Goal: Information Seeking & Learning: Learn about a topic

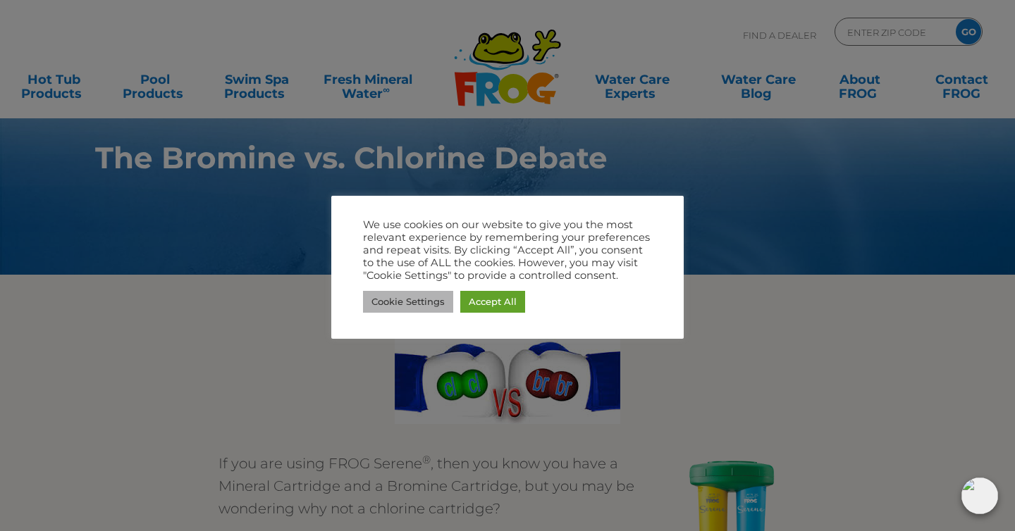
click at [404, 302] on link "Cookie Settings" at bounding box center [408, 302] width 90 height 22
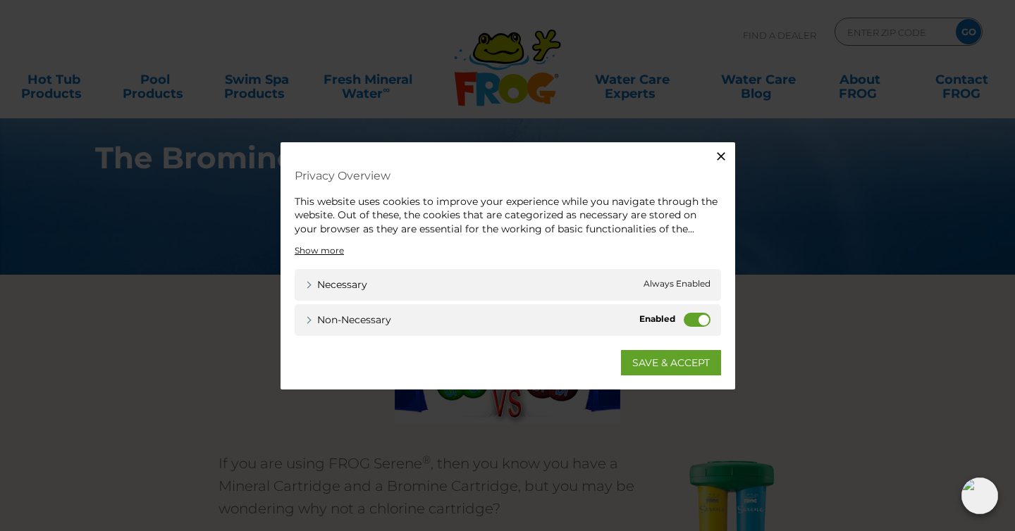
click at [693, 323] on label "Non-necessary" at bounding box center [696, 320] width 27 height 14
click at [0, 0] on input "Non-necessary" at bounding box center [0, 0] width 0 height 0
click at [691, 352] on link "SAVE & ACCEPT" at bounding box center [671, 362] width 100 height 25
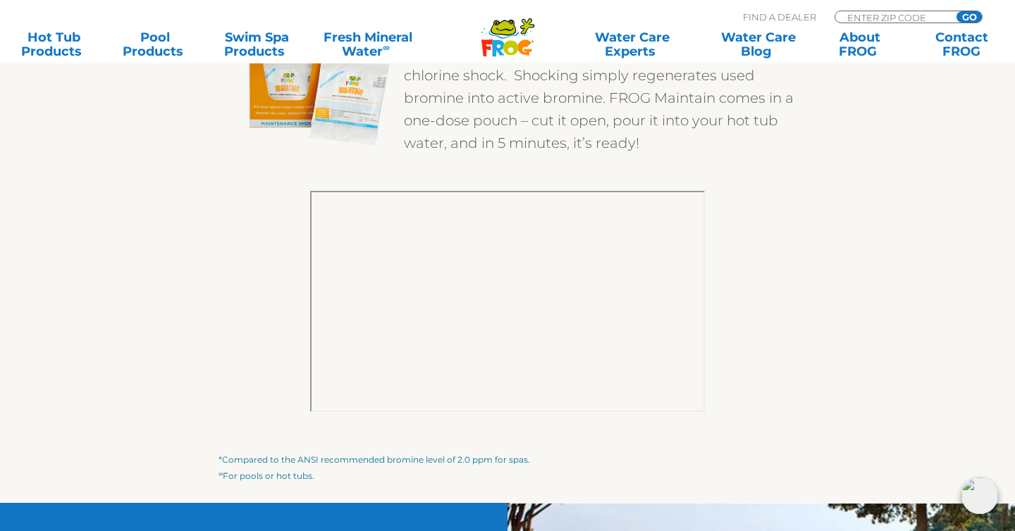
scroll to position [2129, 0]
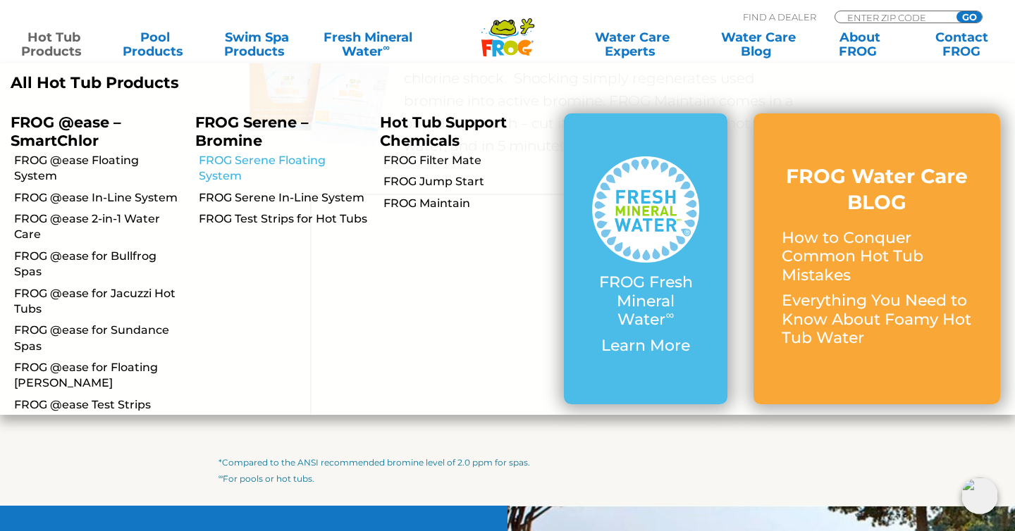
click at [228, 171] on link "FROG Serene Floating System" at bounding box center [284, 169] width 171 height 32
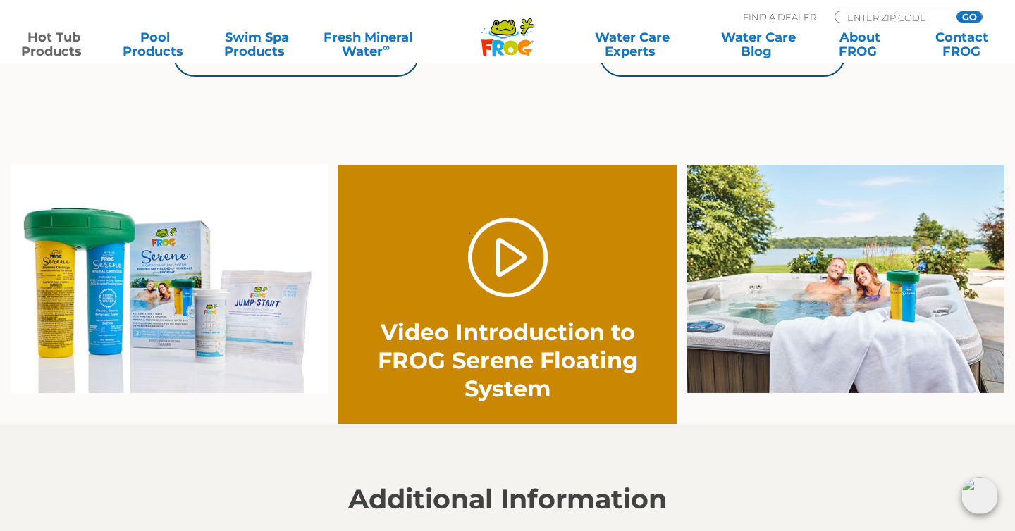
scroll to position [898, 0]
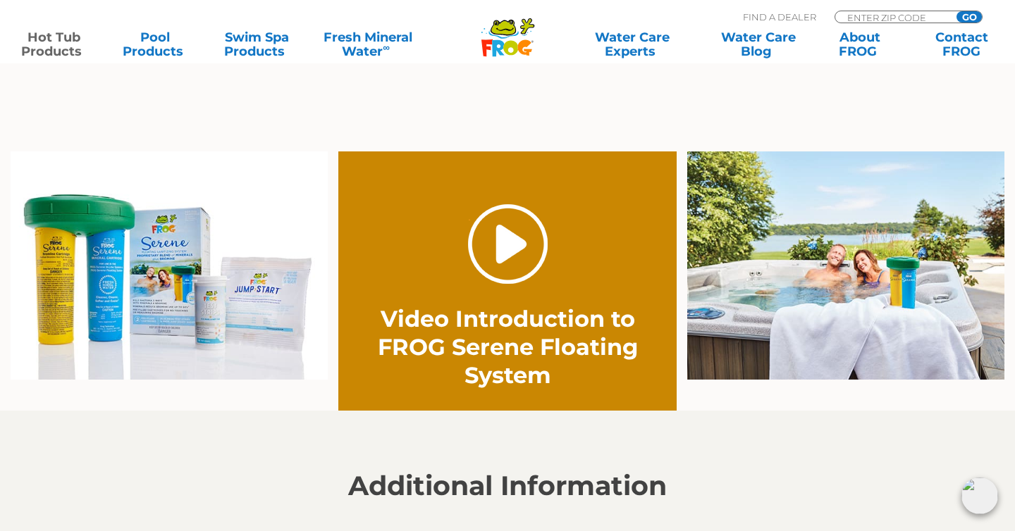
click at [507, 251] on link "." at bounding box center [508, 244] width 80 height 80
